Goal: Find specific page/section: Find specific page/section

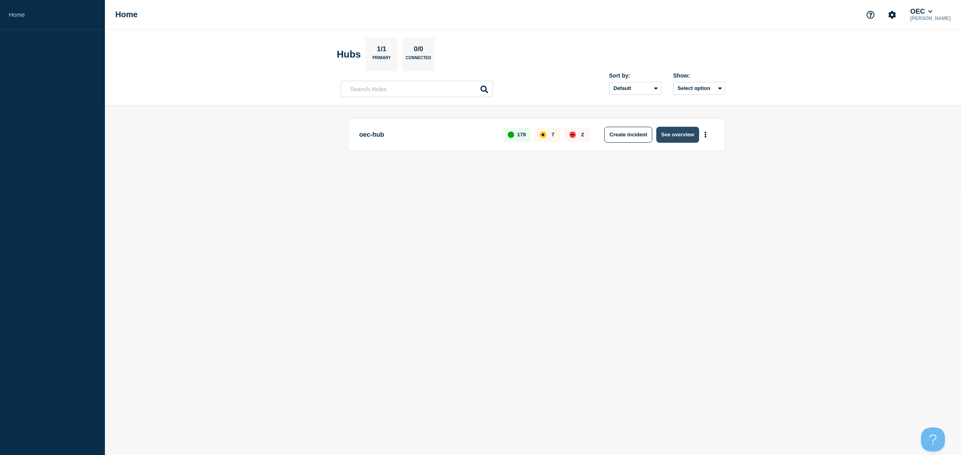
click at [683, 134] on button "See overview" at bounding box center [677, 135] width 42 height 16
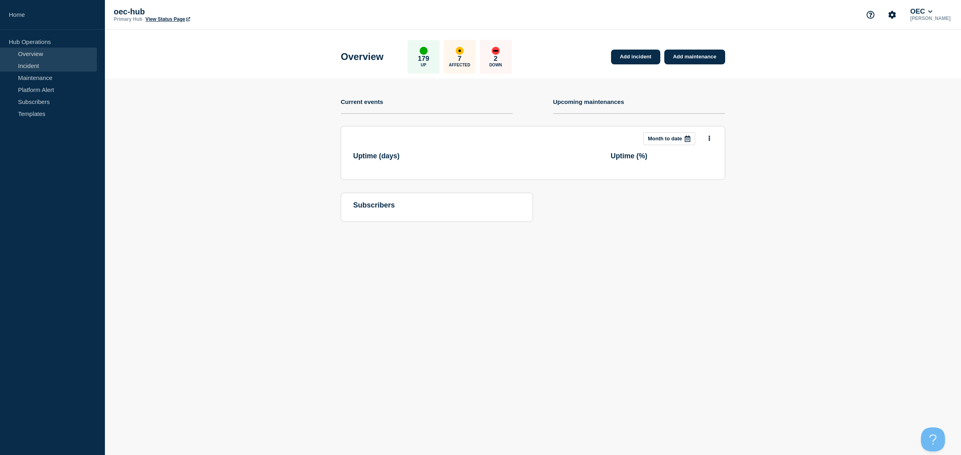
click at [29, 67] on link "Incident" at bounding box center [48, 66] width 97 height 12
